Goal: Information Seeking & Learning: Learn about a topic

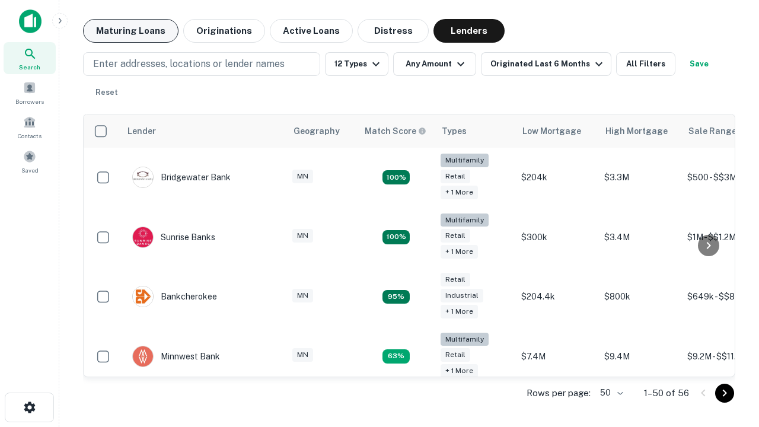
click at [130, 31] on button "Maturing Loans" at bounding box center [130, 31] width 95 height 24
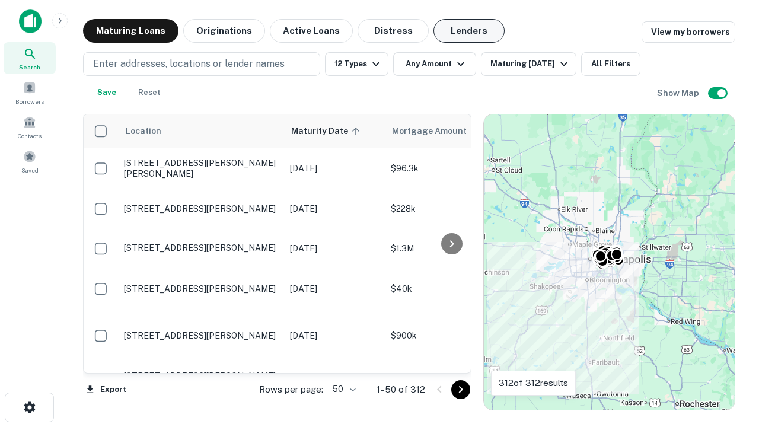
click at [469, 31] on button "Lenders" at bounding box center [468, 31] width 71 height 24
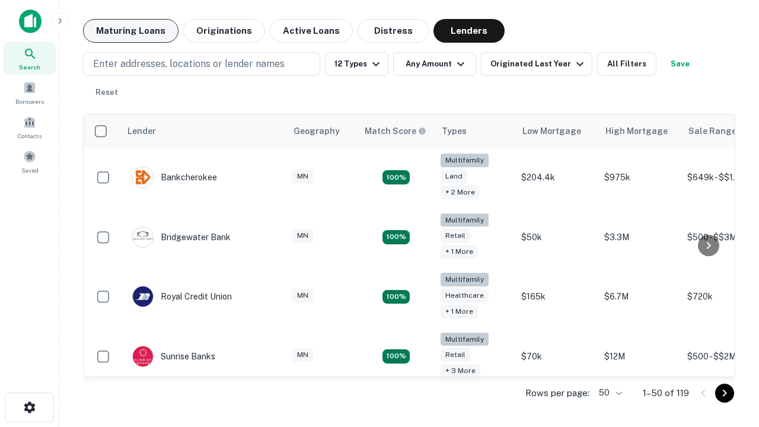
click at [130, 31] on button "Maturing Loans" at bounding box center [130, 31] width 95 height 24
